Goal: Check status: Check status

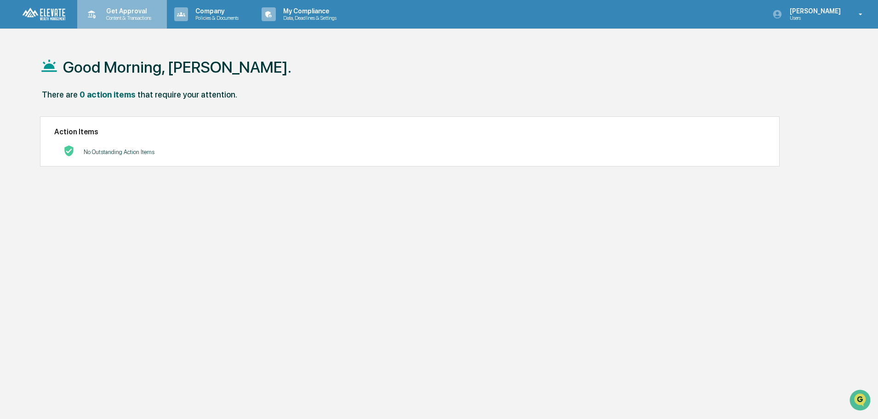
click at [137, 15] on p "Content & Transactions" at bounding box center [127, 18] width 57 height 6
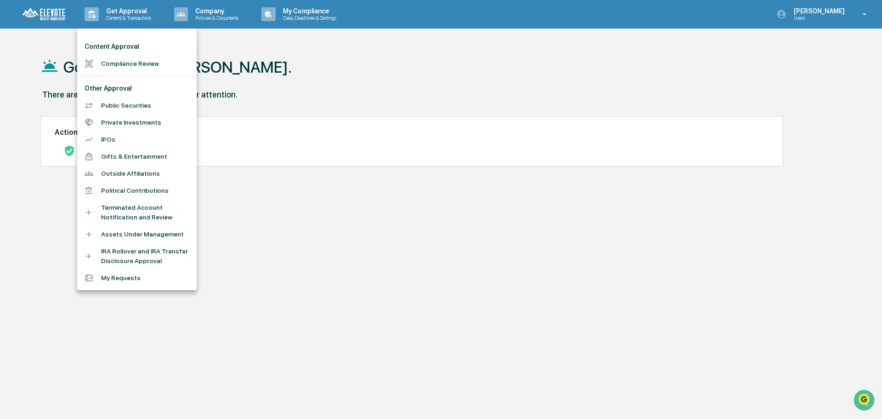
click at [122, 280] on li "My Requests" at bounding box center [136, 277] width 119 height 17
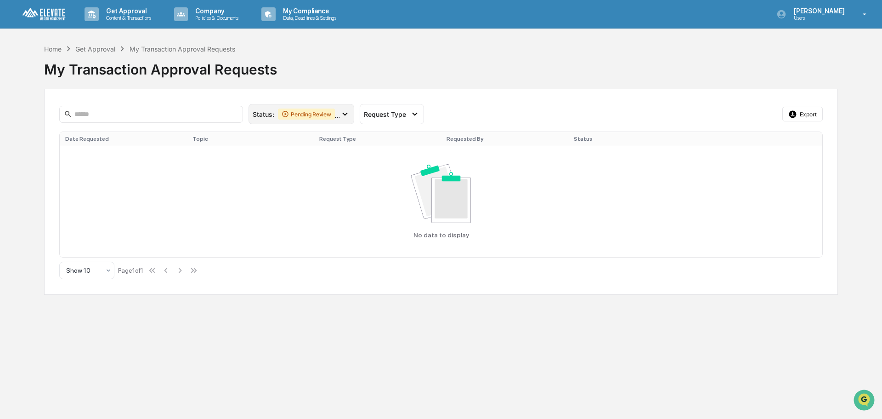
click at [344, 113] on icon at bounding box center [345, 114] width 10 height 10
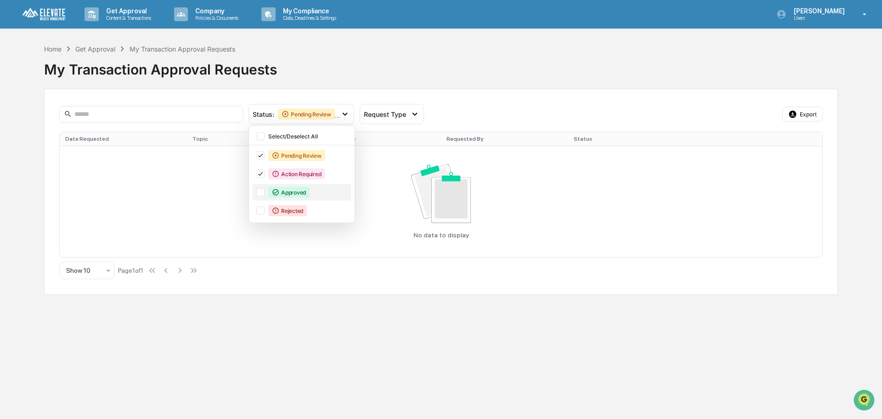
click at [261, 191] on div at bounding box center [260, 192] width 8 height 8
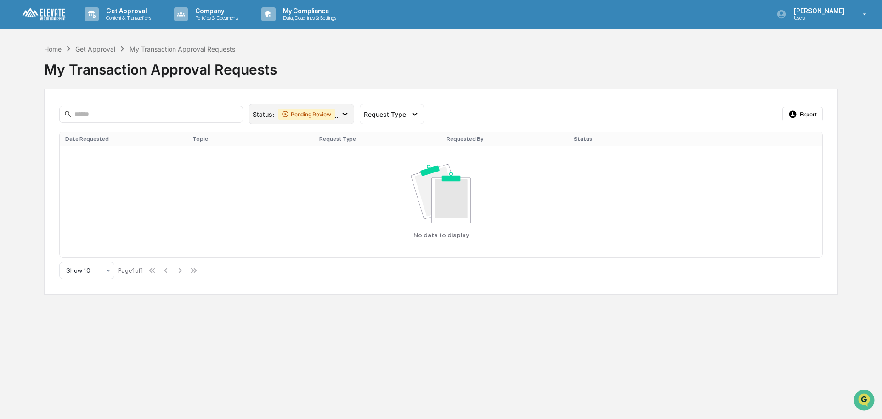
click at [346, 116] on icon at bounding box center [345, 114] width 10 height 10
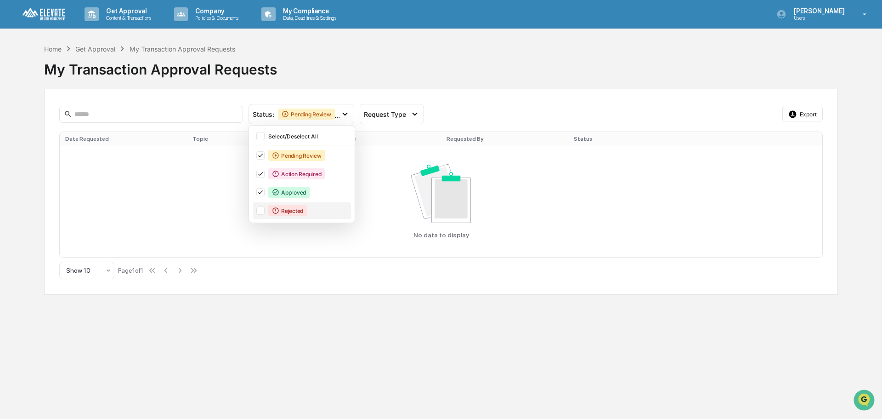
click at [261, 211] on div at bounding box center [260, 210] width 8 height 8
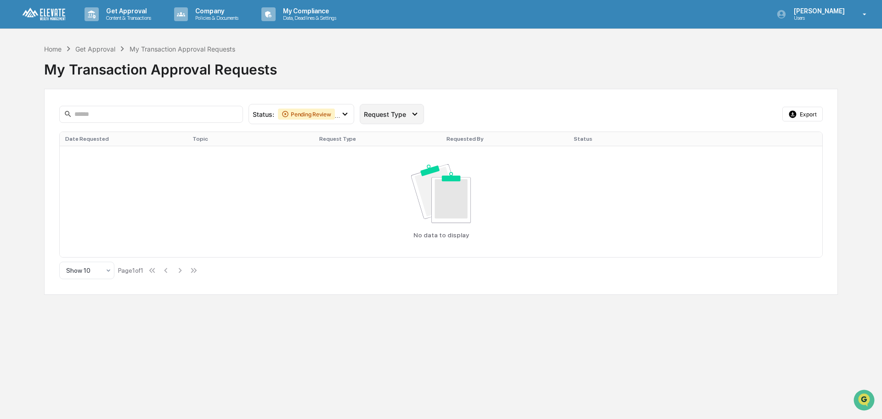
click at [395, 113] on span "Request Type" at bounding box center [385, 114] width 42 height 8
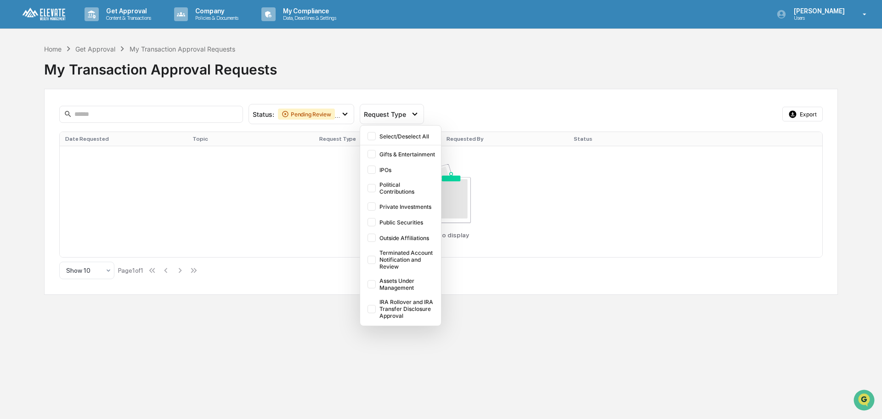
click at [93, 48] on div "Get Approval" at bounding box center [95, 49] width 40 height 8
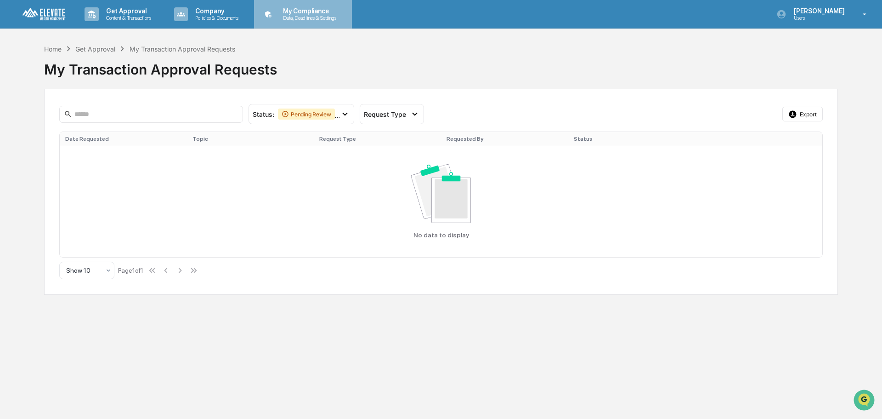
click at [307, 17] on p "Data, Deadlines & Settings" at bounding box center [308, 18] width 65 height 6
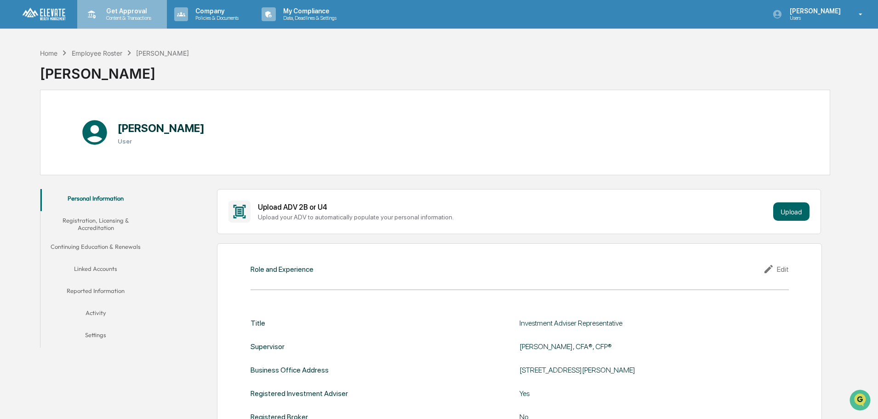
click at [142, 19] on p "Content & Transactions" at bounding box center [127, 18] width 57 height 6
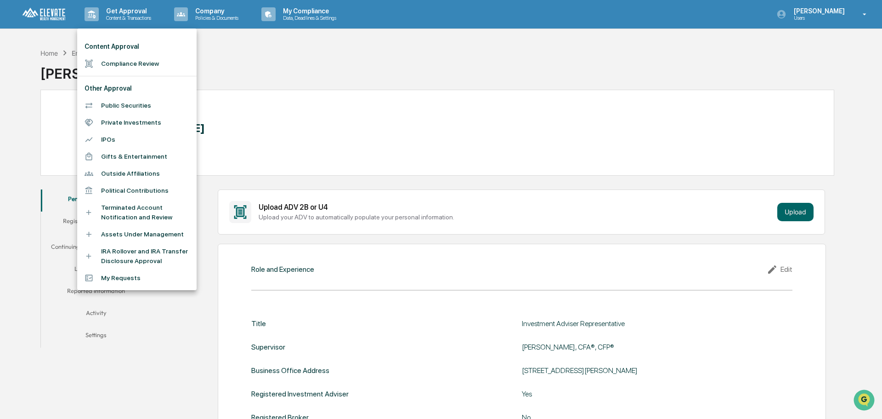
click at [120, 65] on li "Compliance Review" at bounding box center [136, 63] width 119 height 17
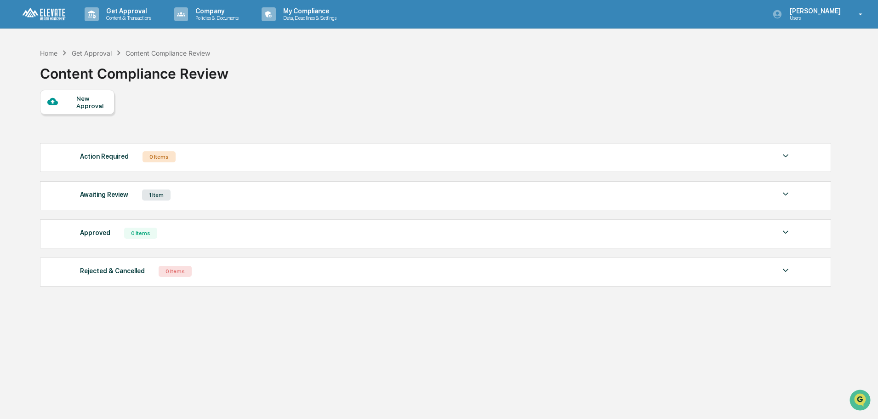
click at [780, 196] on img at bounding box center [785, 193] width 11 height 11
